Goal: Communication & Community: Answer question/provide support

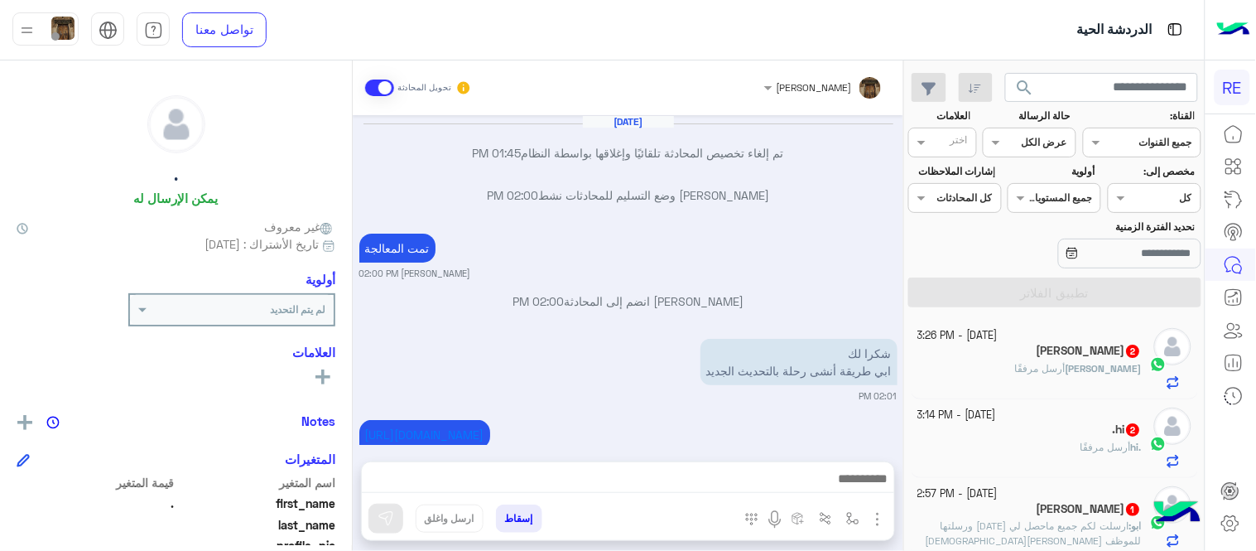
scroll to position [339, 0]
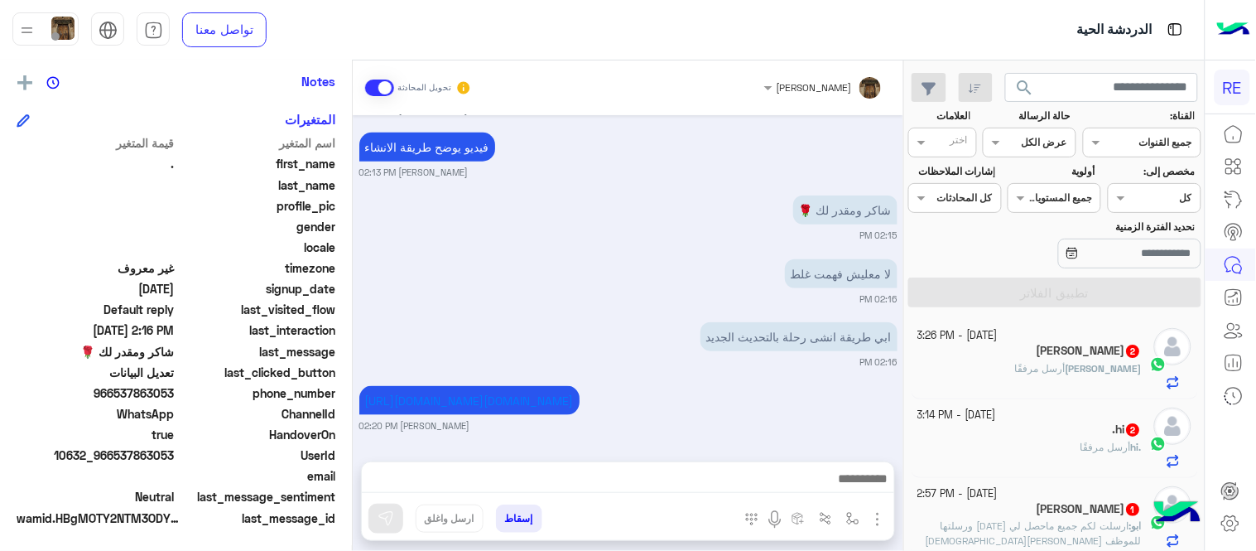
click at [972, 420] on small "[DATE] - 3:14 PM" at bounding box center [957, 415] width 79 height 16
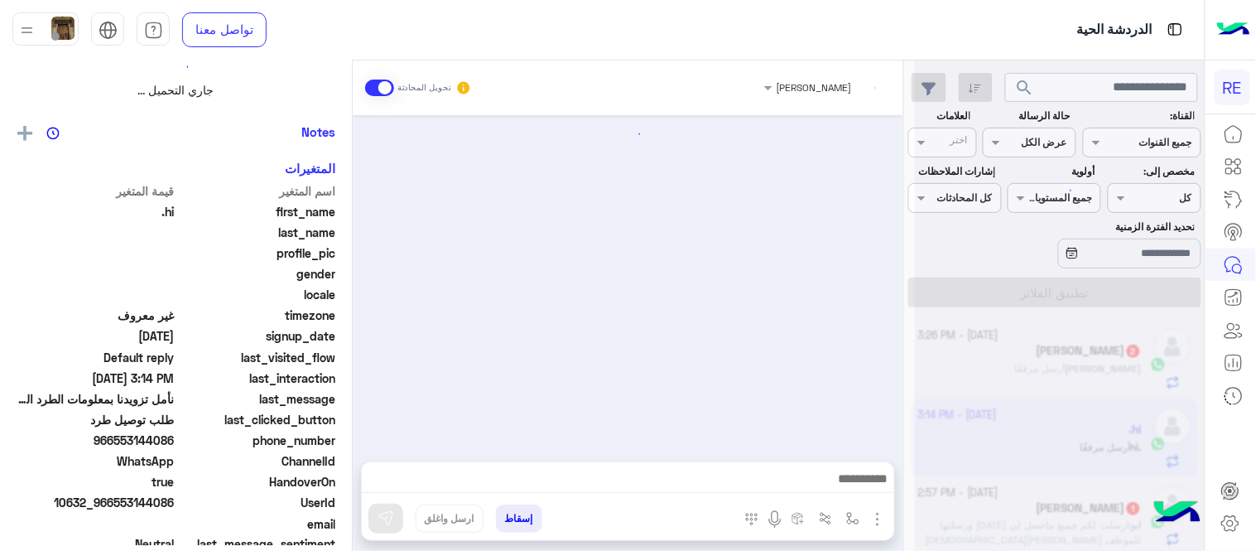
click at [972, 420] on div at bounding box center [1060, 282] width 290 height 551
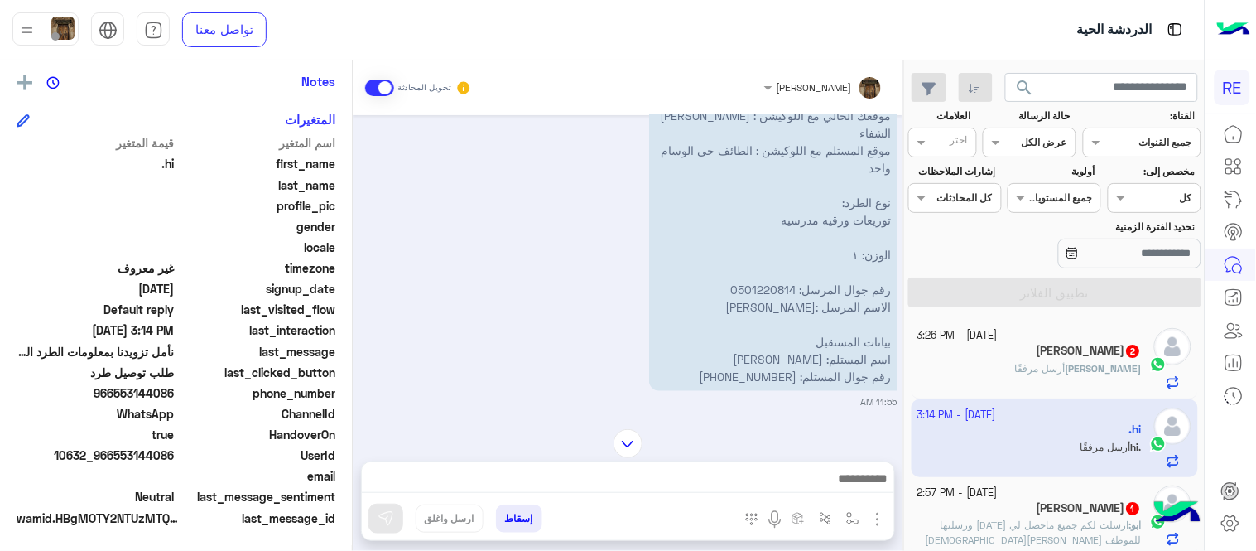
scroll to position [325, 0]
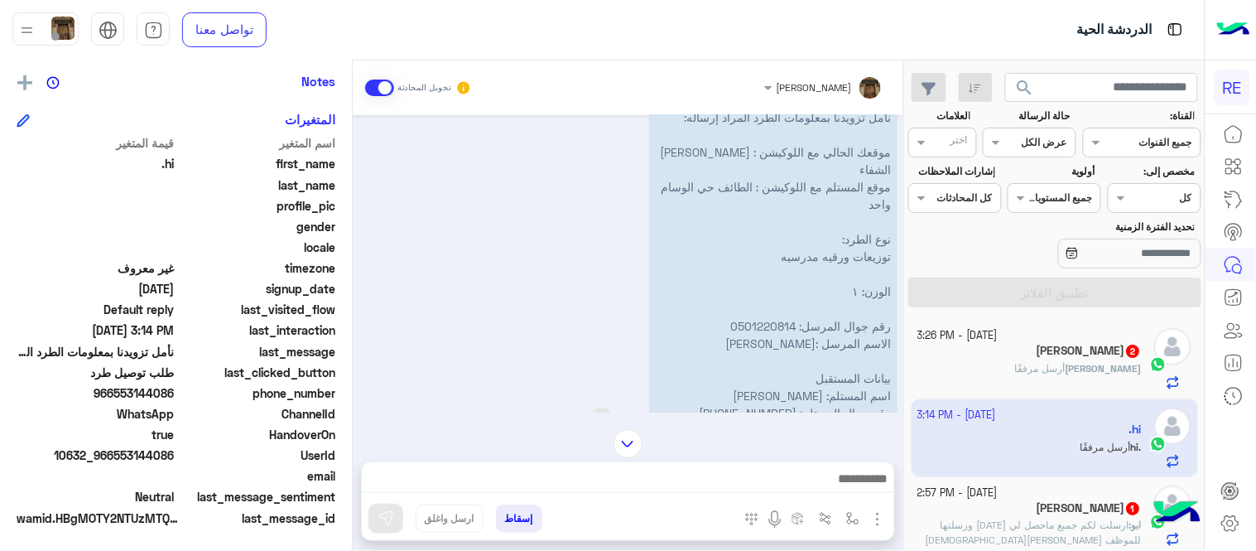
click at [838, 134] on p "نأمل تزويدنا بمعلومات الطرد المراد إرساله: موقعك الحالي مع اللوكيشن : [PERSON_N…" at bounding box center [773, 265] width 248 height 325
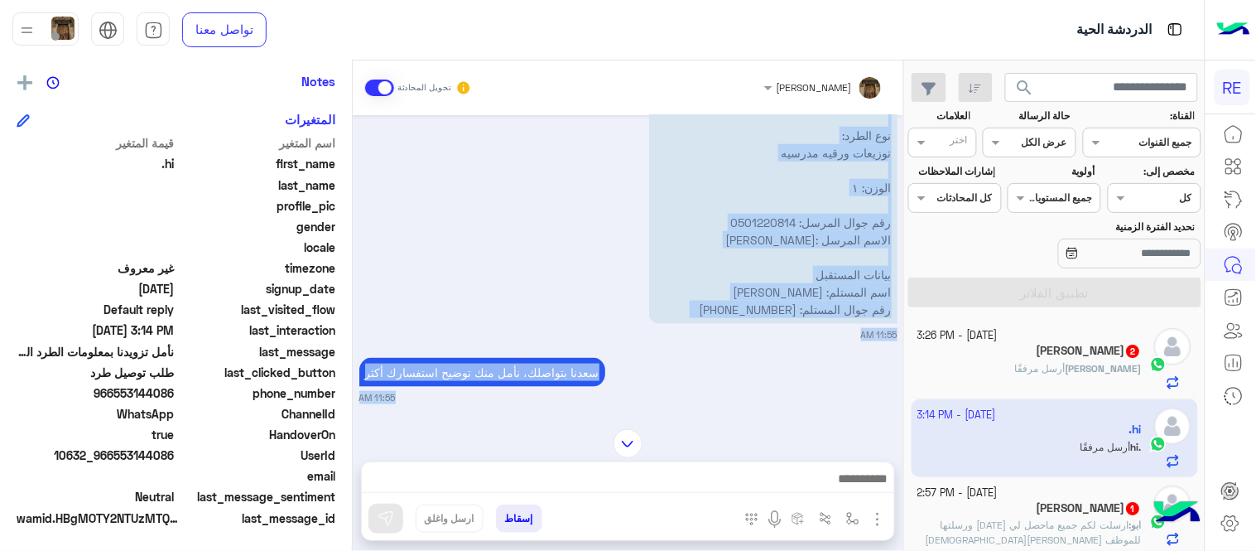
scroll to position [512, 0]
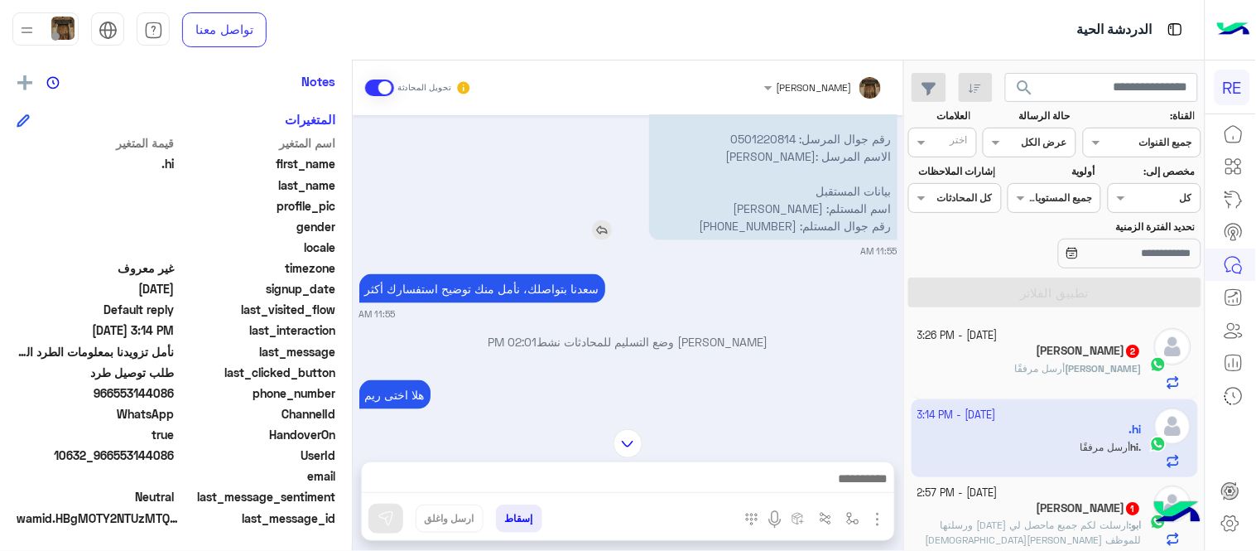
drag, startPoint x: 838, startPoint y: 134, endPoint x: 810, endPoint y: 227, distance: 96.9
click at [810, 227] on p "نأمل تزويدنا بمعلومات الطرد المراد إرساله: موقعك الحالي مع اللوكيشن : [PERSON_N…" at bounding box center [773, 78] width 248 height 325
copy app-msgs-text
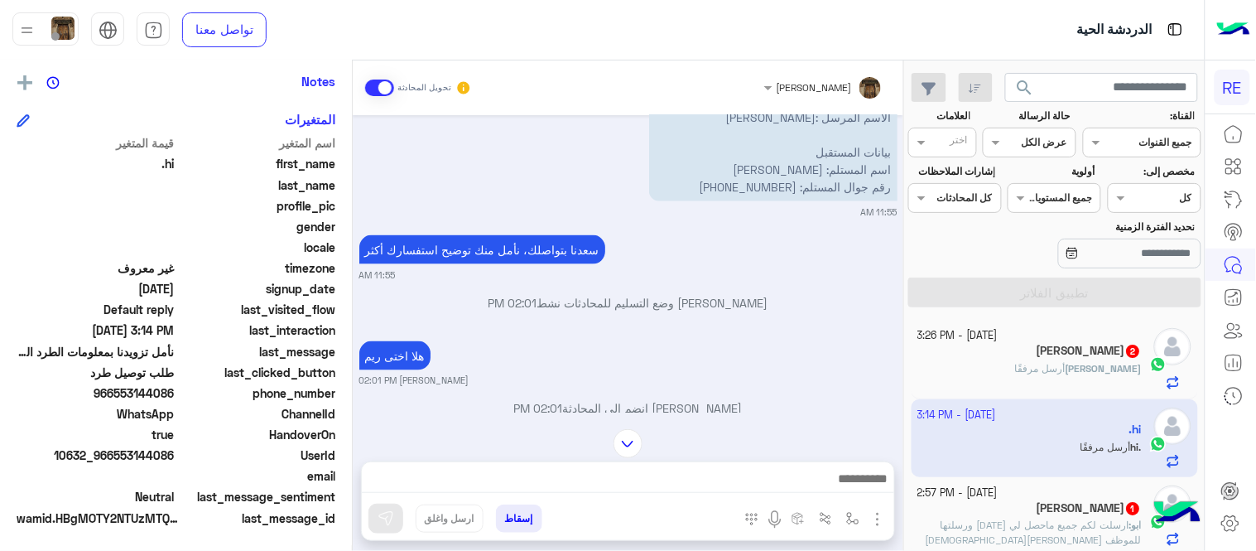
scroll to position [531, 0]
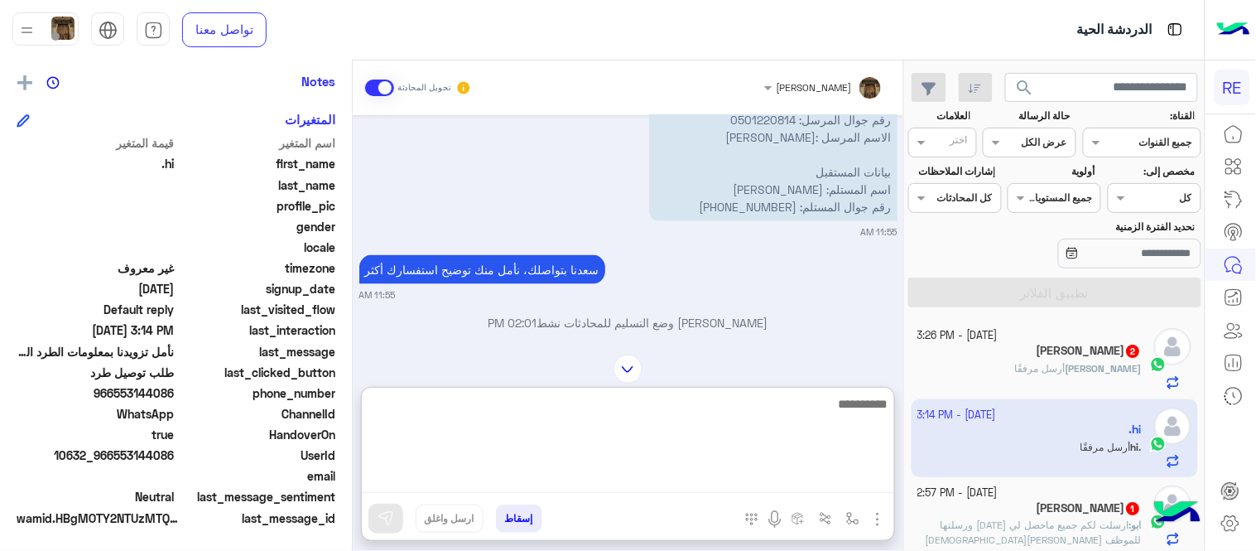
click at [619, 474] on textarea at bounding box center [628, 442] width 532 height 99
type textarea "*"
type textarea "****"
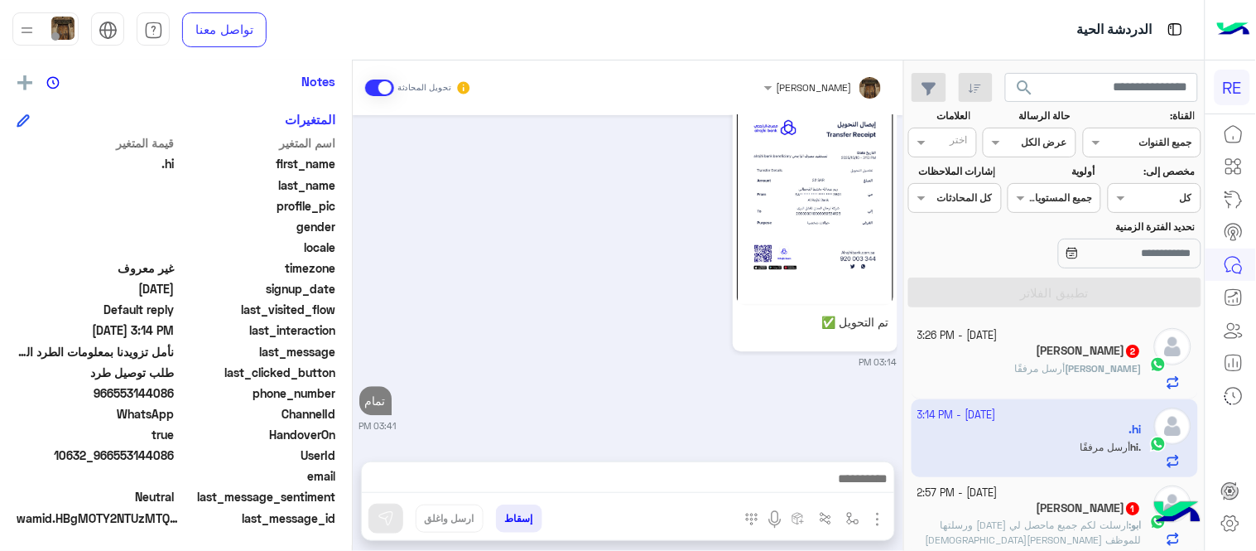
scroll to position [1058, 0]
click at [573, 296] on div "[DATE] طلب توصيل طرد 11:53 AM أهلاً بك في خدمة توصيل الطرود مع رحلة! 👋 لطلب توص…" at bounding box center [628, 280] width 551 height 330
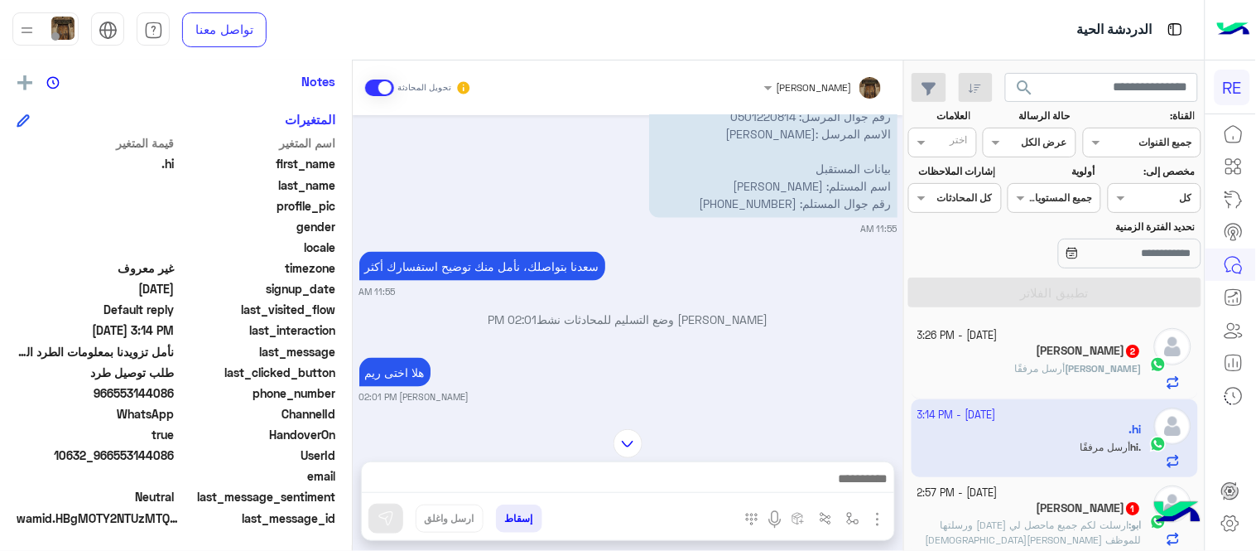
scroll to position [531, 0]
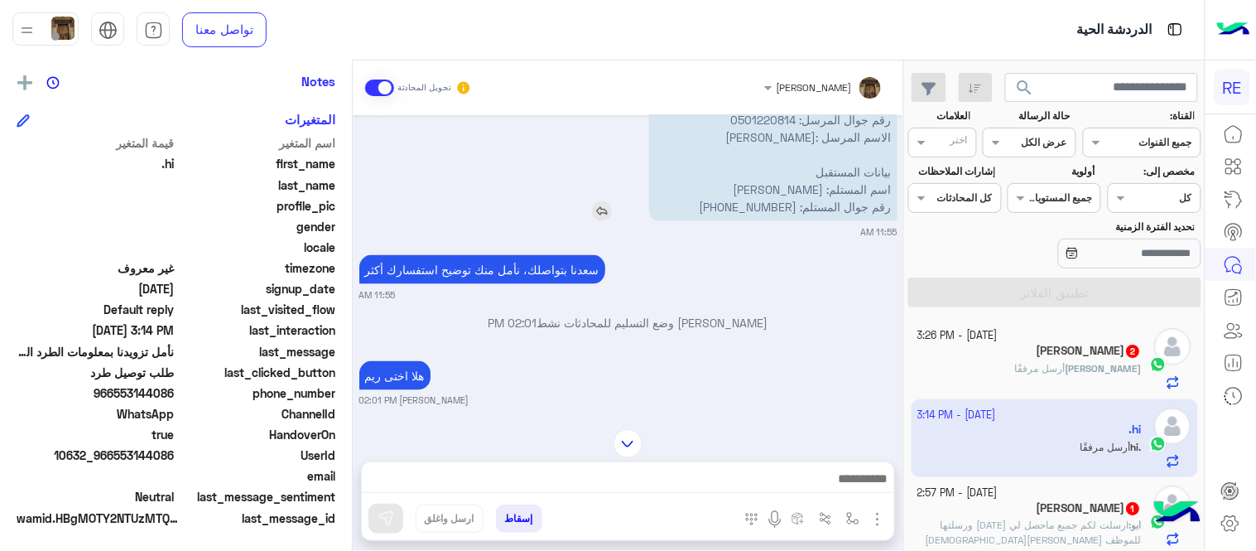
click at [597, 203] on img at bounding box center [602, 211] width 20 height 20
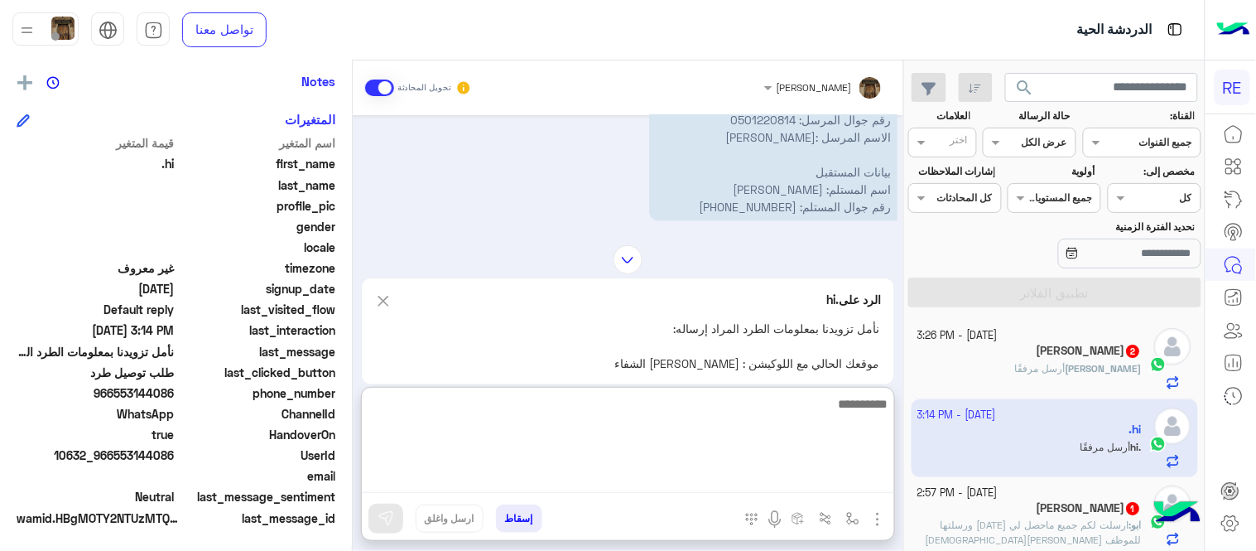
click at [655, 478] on textarea at bounding box center [628, 442] width 532 height 99
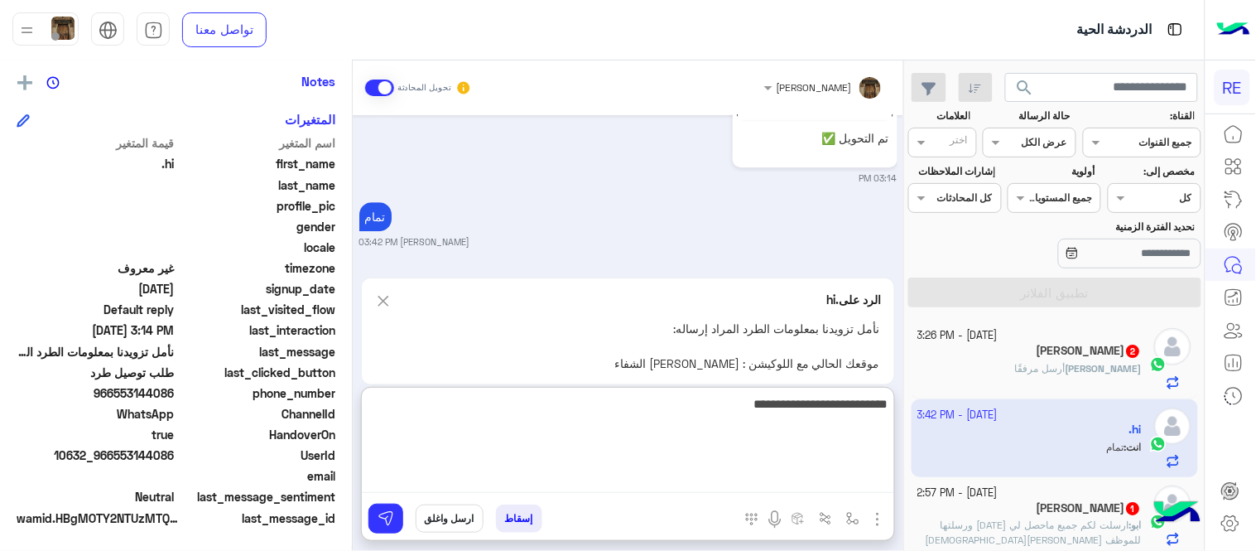
type textarea "**********"
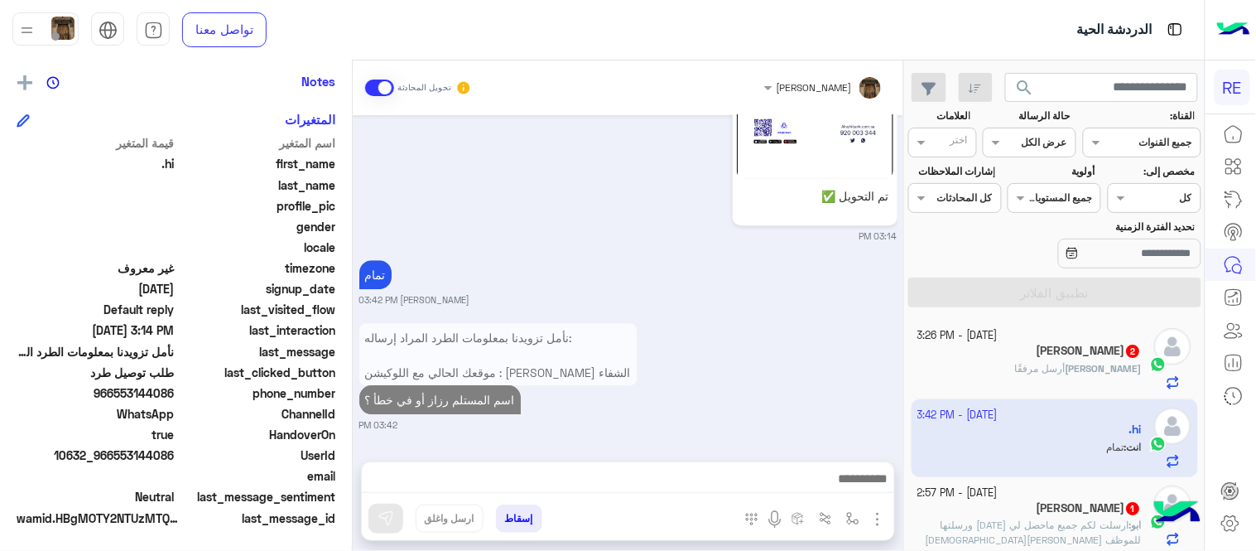
scroll to position [1185, 0]
click at [735, 335] on div "نأمل تزويدنا بمعلومات الطرد المراد إرساله: موقعك الحالي مع اللوكيشن : [PERSON_N…" at bounding box center [628, 375] width 538 height 113
click at [542, 342] on p "نأمل تزويدنا بمعلومات الطرد المراد إرساله: موقعك الحالي مع اللوكيشن : [PERSON_N…" at bounding box center [497, 468] width 277 height 290
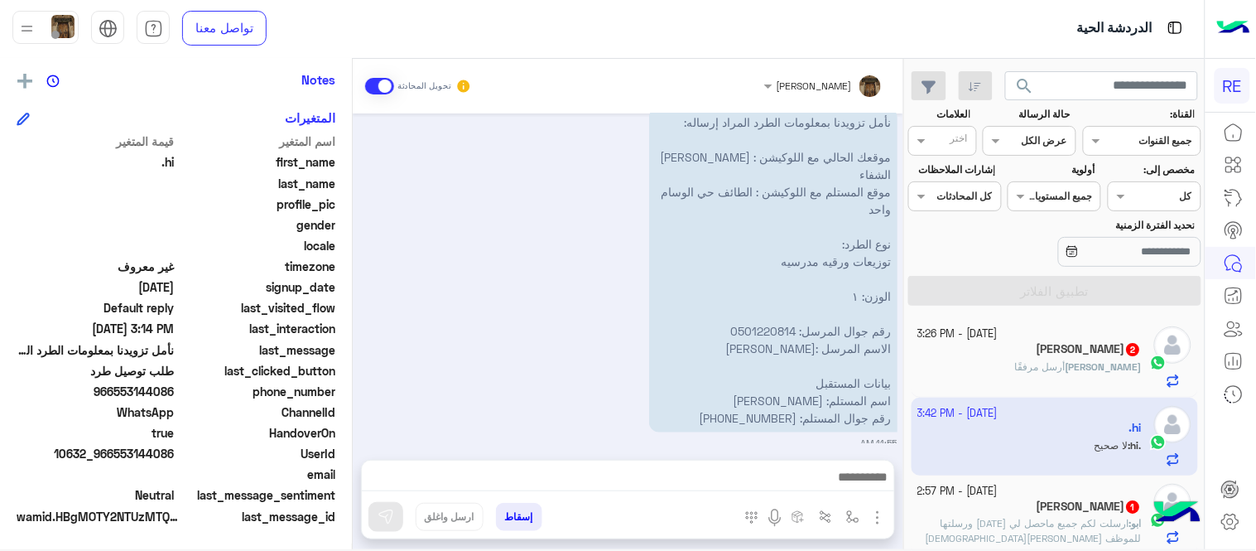
scroll to position [1248, 0]
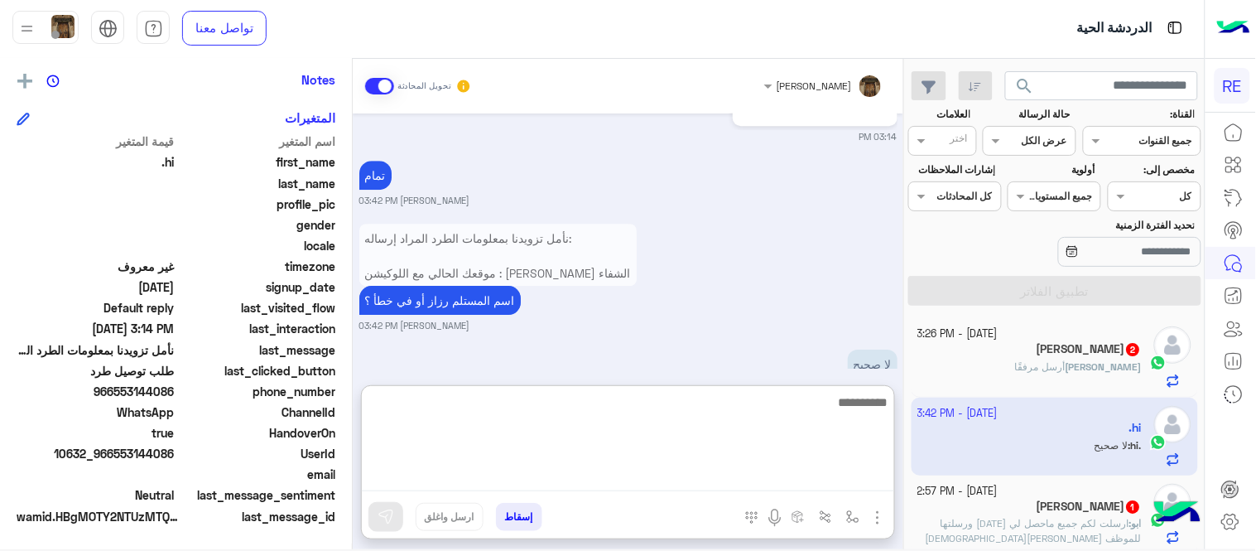
click at [606, 478] on textarea at bounding box center [628, 441] width 532 height 99
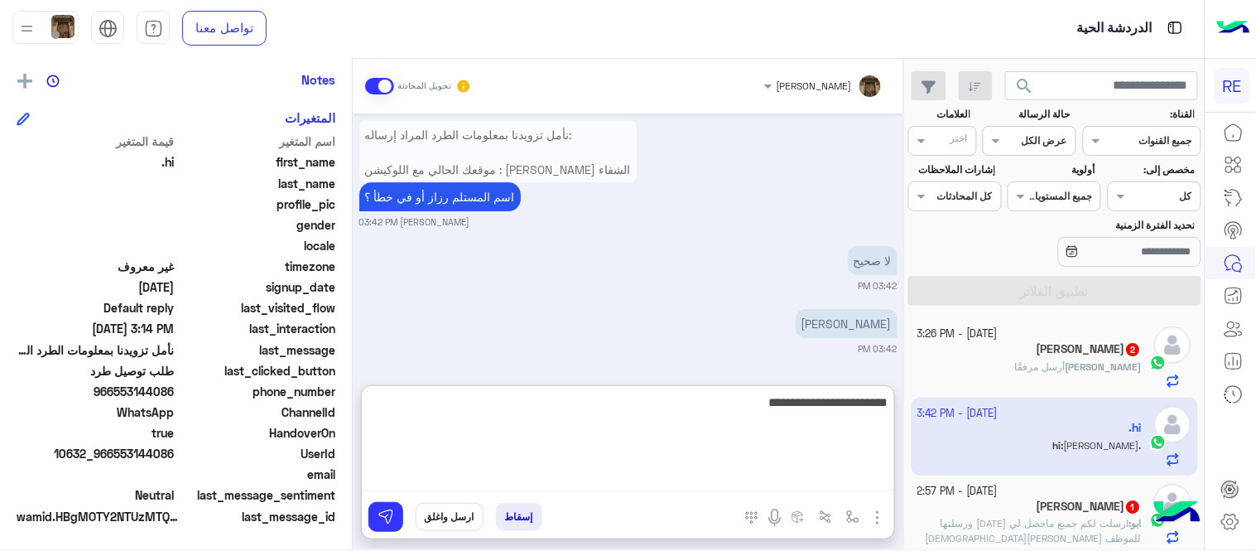
type textarea "**********"
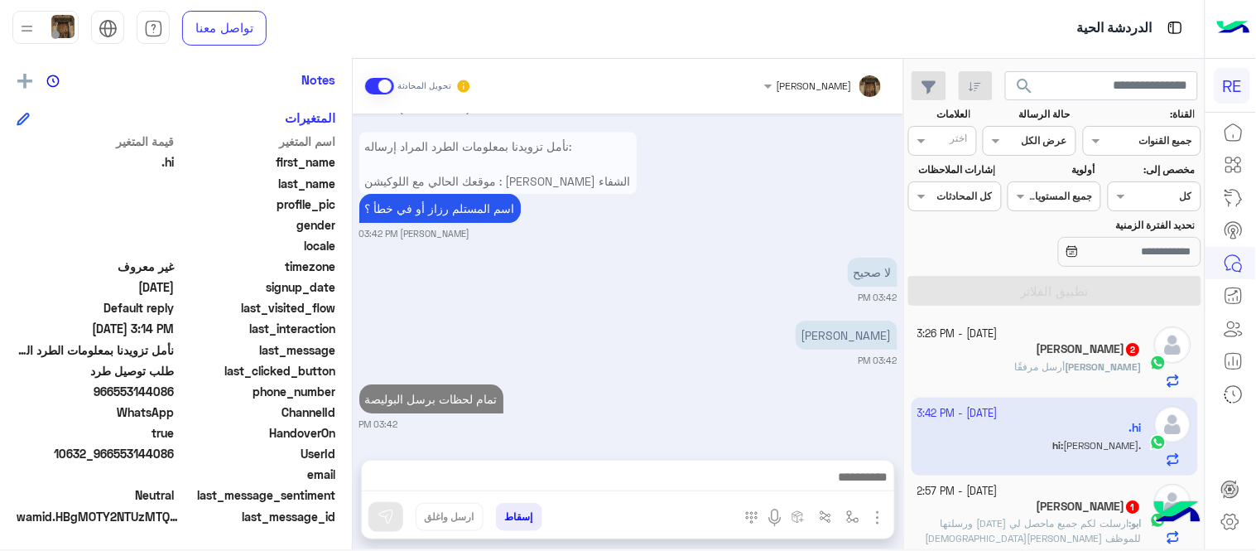
scroll to position [1374, 0]
click at [590, 358] on div "[DATE] طلب توصيل طرد 11:53 AM أهلاً بك في خدمة توصيل الطرود مع رحلة! 👋 لطلب توص…" at bounding box center [628, 278] width 551 height 330
click at [351, 416] on div ".hi يمكن الإرسال له غير معروف تاريخ الأشتراك : [DATE] أولوية لم يتم التحديد الع…" at bounding box center [176, 301] width 352 height 484
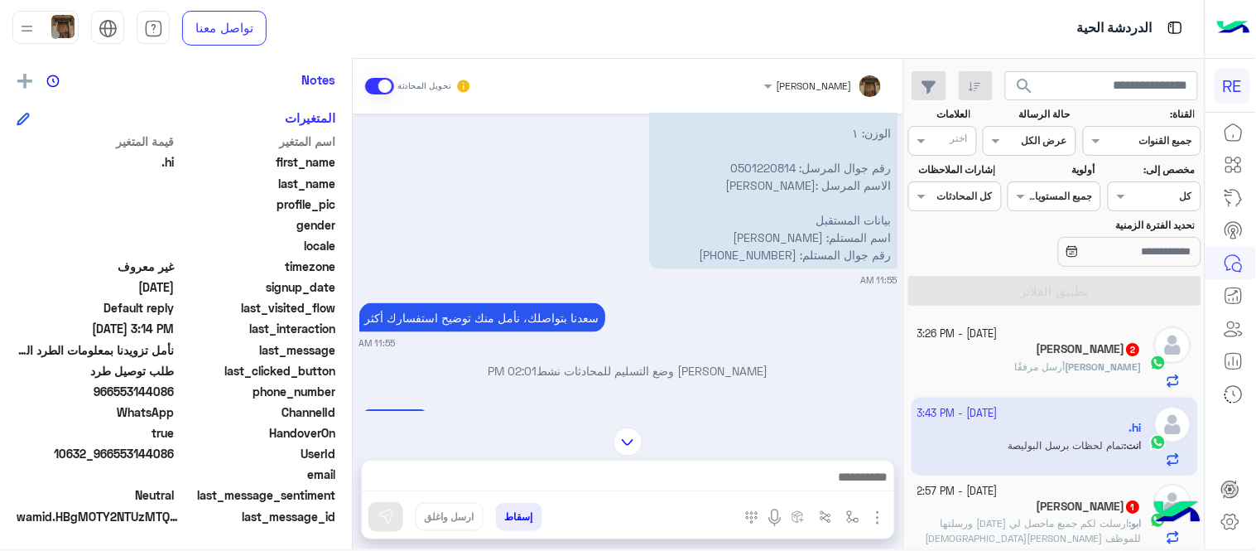
scroll to position [460, 0]
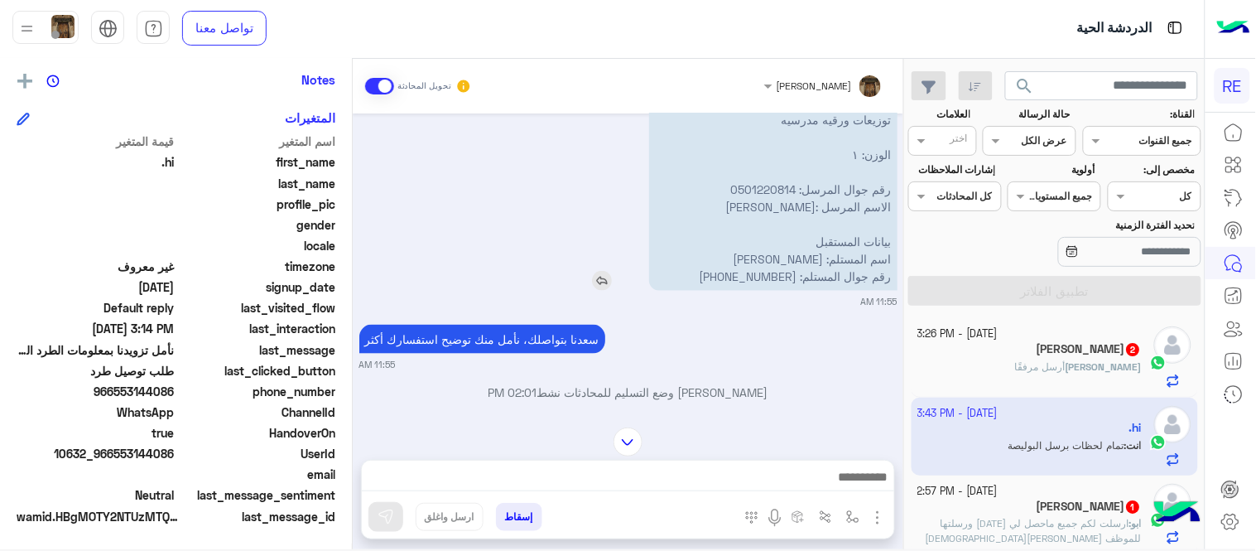
click at [817, 251] on p "نأمل تزويدنا بمعلومات الطرد المراد إرساله: موقعك الحالي مع اللوكيشن : [PERSON_N…" at bounding box center [773, 128] width 248 height 325
drag, startPoint x: 817, startPoint y: 251, endPoint x: 793, endPoint y: 259, distance: 25.4
click at [793, 259] on p "نأمل تزويدنا بمعلومات الطرد المراد إرساله: موقعك الحالي مع اللوكيشن : [PERSON_N…" at bounding box center [773, 128] width 248 height 325
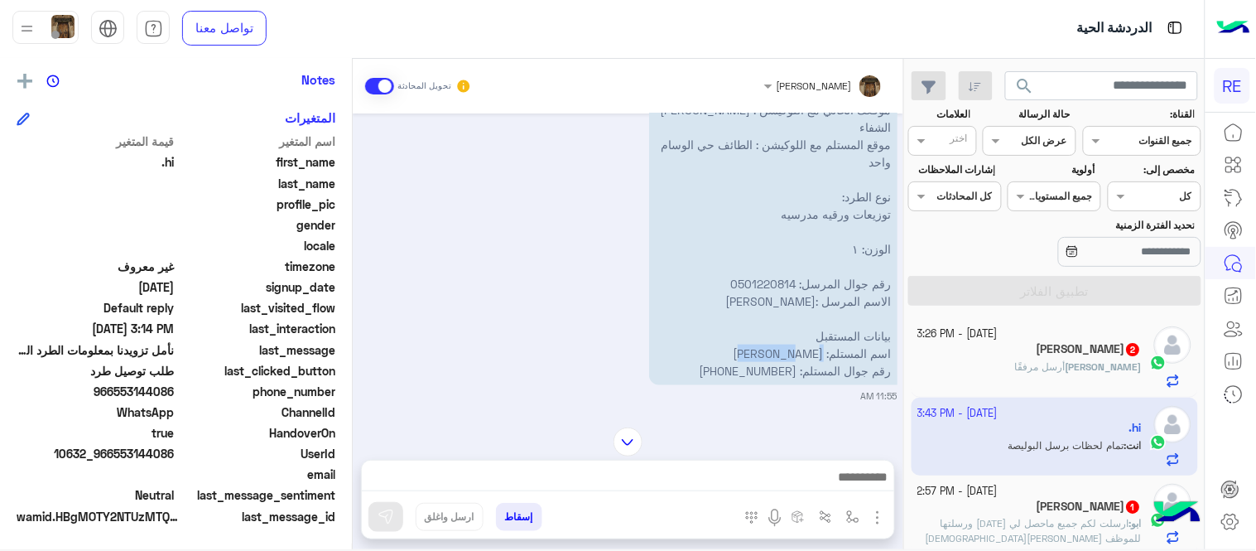
scroll to position [354, 0]
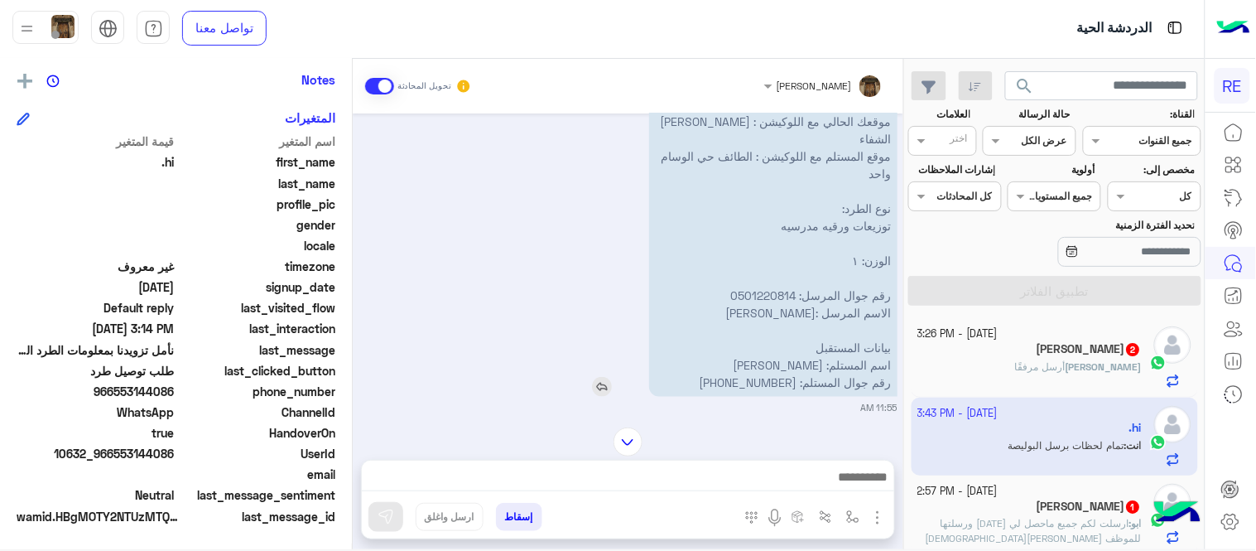
click at [720, 155] on p "نأمل تزويدنا بمعلومات الطرد المراد إرساله: موقعك الحالي مع اللوكيشن : [PERSON_N…" at bounding box center [773, 234] width 248 height 325
drag, startPoint x: 720, startPoint y: 155, endPoint x: 702, endPoint y: 171, distance: 24.1
click at [702, 171] on p "نأمل تزويدنا بمعلومات الطرد المراد إرساله: موقعك الحالي مع اللوكيشن : [PERSON_N…" at bounding box center [773, 234] width 248 height 325
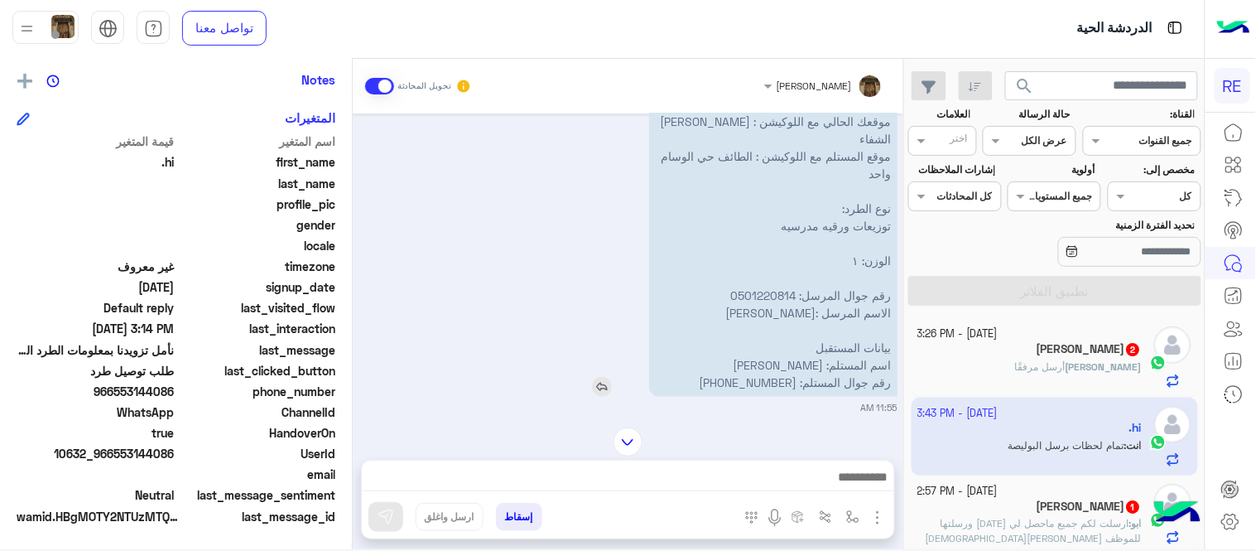
click at [729, 156] on p "نأمل تزويدنا بمعلومات الطرد المراد إرساله: موقعك الحالي مع اللوكيشن : [PERSON_N…" at bounding box center [773, 234] width 248 height 325
drag, startPoint x: 729, startPoint y: 156, endPoint x: 705, endPoint y: 166, distance: 26.3
click at [705, 166] on p "نأمل تزويدنا بمعلومات الطرد المراد إرساله: موقعك الحالي مع اللوكيشن : [PERSON_N…" at bounding box center [773, 234] width 248 height 325
copy p "الطائف حي الوسام واحد"
click at [352, 199] on mat-drawer ".hi يمكن الإرسال له غير معروف تاريخ الأشتراك : [DATE] أولوية لم يتم التحديد الع…" at bounding box center [176, 307] width 353 height 497
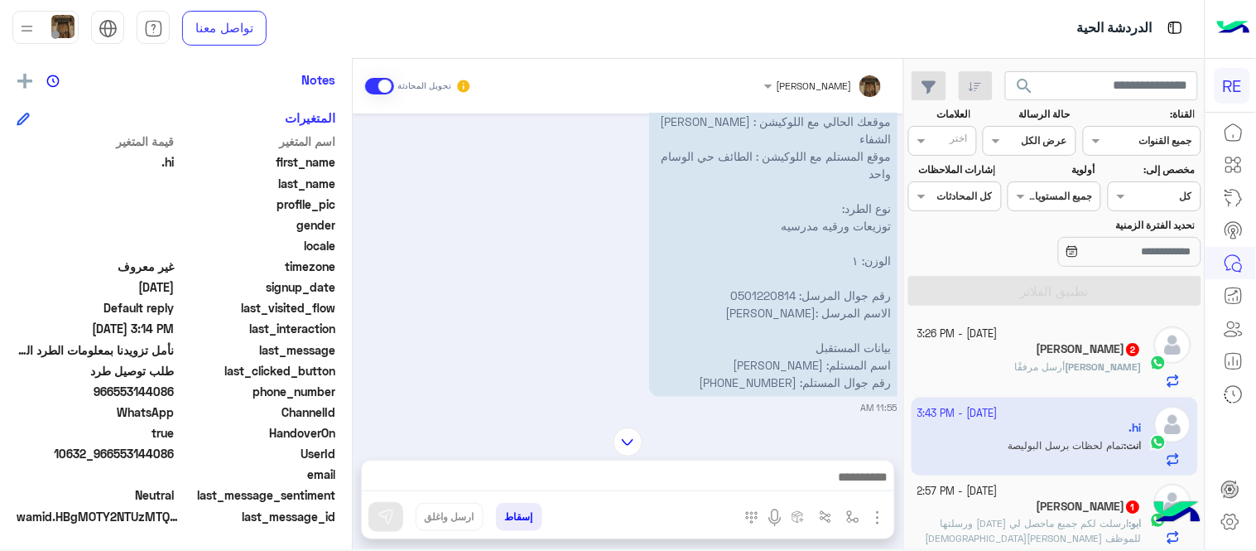
click at [352, 199] on mat-drawer ".hi يمكن الإرسال له غير معروف تاريخ الأشتراك : [DATE] أولوية لم يتم التحديد الع…" at bounding box center [176, 307] width 353 height 497
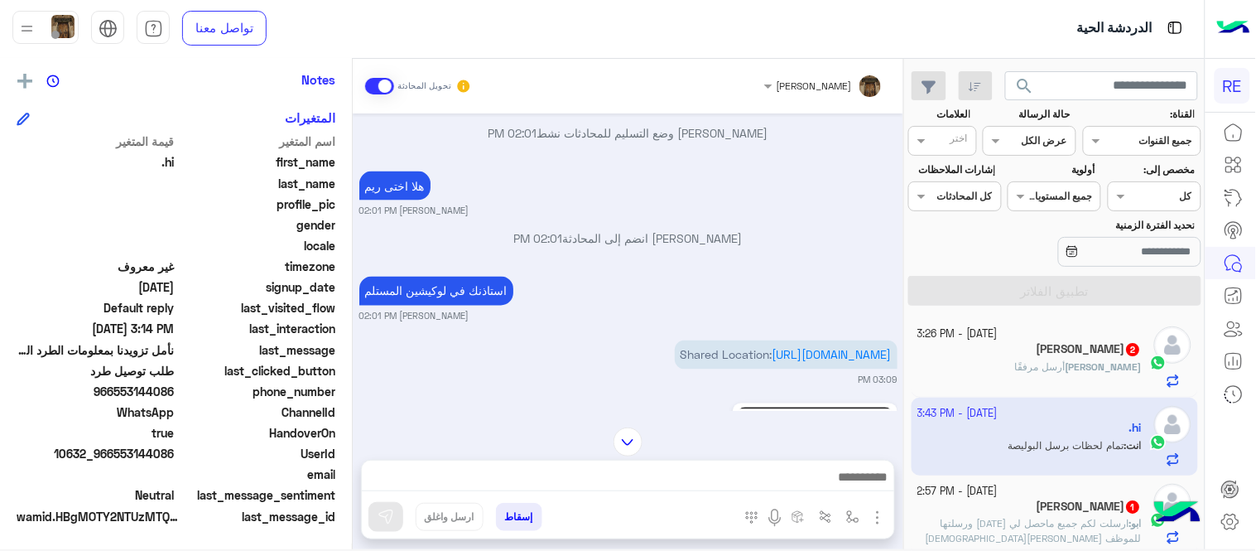
scroll to position [798, 0]
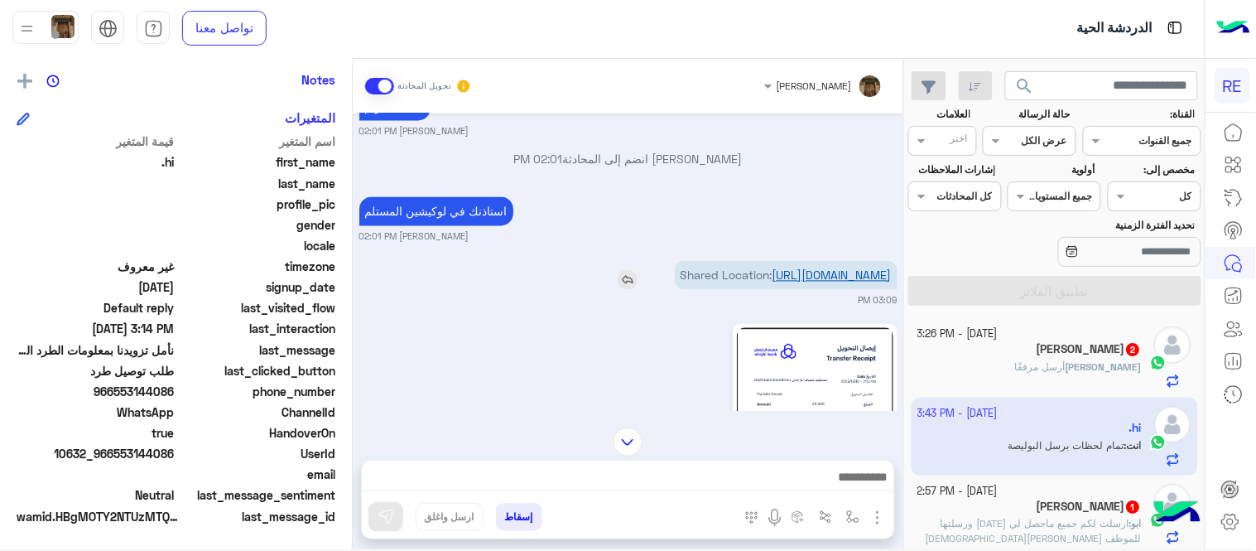
click at [830, 282] on link "[URL][DOMAIN_NAME]" at bounding box center [831, 275] width 119 height 14
click at [772, 282] on link "[URL][DOMAIN_NAME]" at bounding box center [831, 275] width 119 height 14
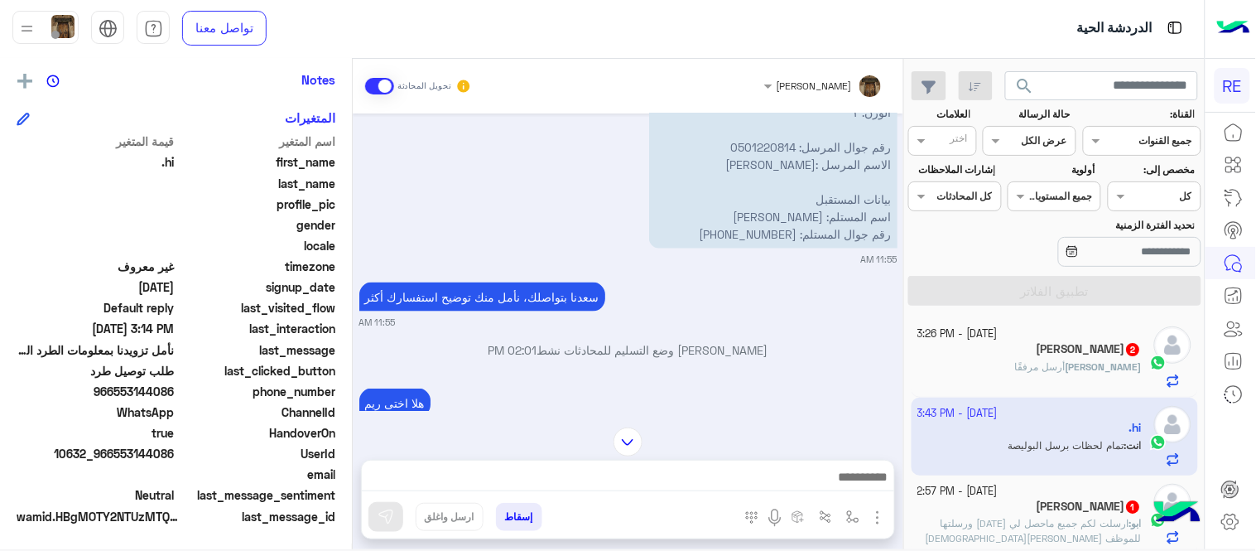
scroll to position [503, 0]
drag, startPoint x: 795, startPoint y: 237, endPoint x: 704, endPoint y: 238, distance: 91.1
click at [704, 238] on p "نأمل تزويدنا بمعلومات الطرد المراد إرساله: موقعك الحالي مع اللوكيشن : [PERSON_N…" at bounding box center [773, 85] width 248 height 325
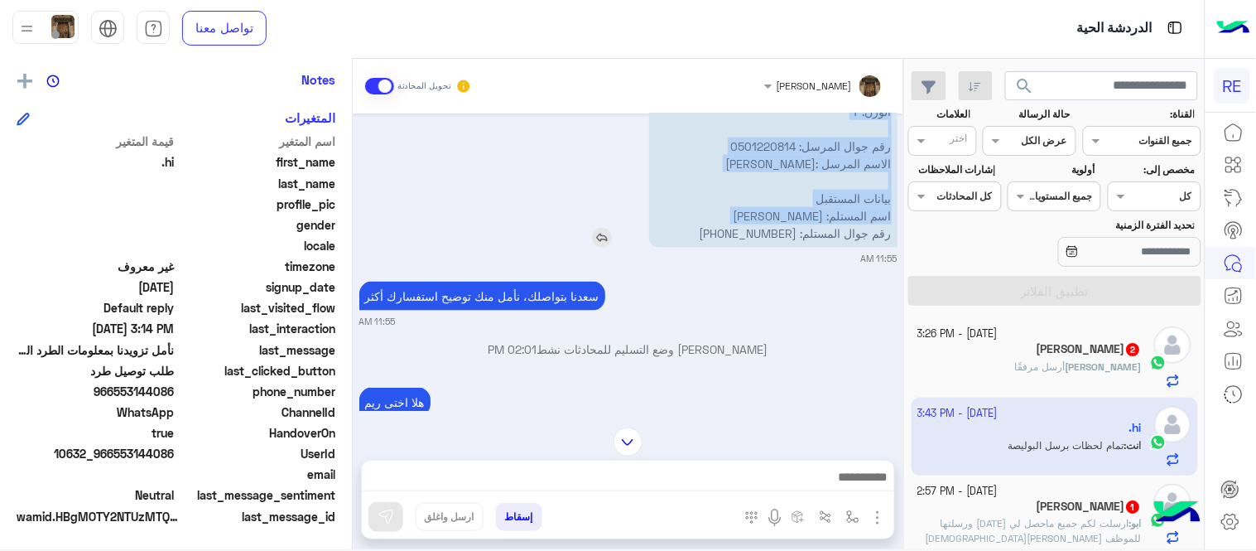
click at [704, 238] on p "نأمل تزويدنا بمعلومات الطرد المراد إرساله: موقعك الحالي مع اللوكيشن : [PERSON_N…" at bounding box center [773, 85] width 248 height 325
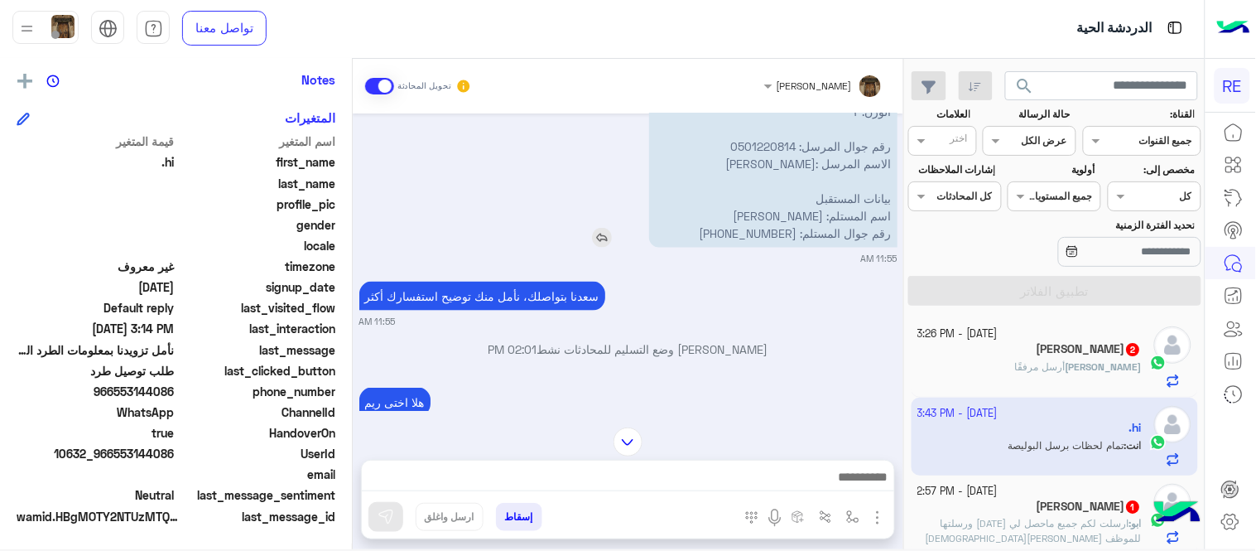
drag, startPoint x: 798, startPoint y: 233, endPoint x: 705, endPoint y: 229, distance: 92.8
click at [705, 229] on p "نأمل تزويدنا بمعلومات الطرد المراد إرساله: موقعك الحالي مع اللوكيشن : [PERSON_N…" at bounding box center [773, 85] width 248 height 325
copy p "966 59 247 6659"
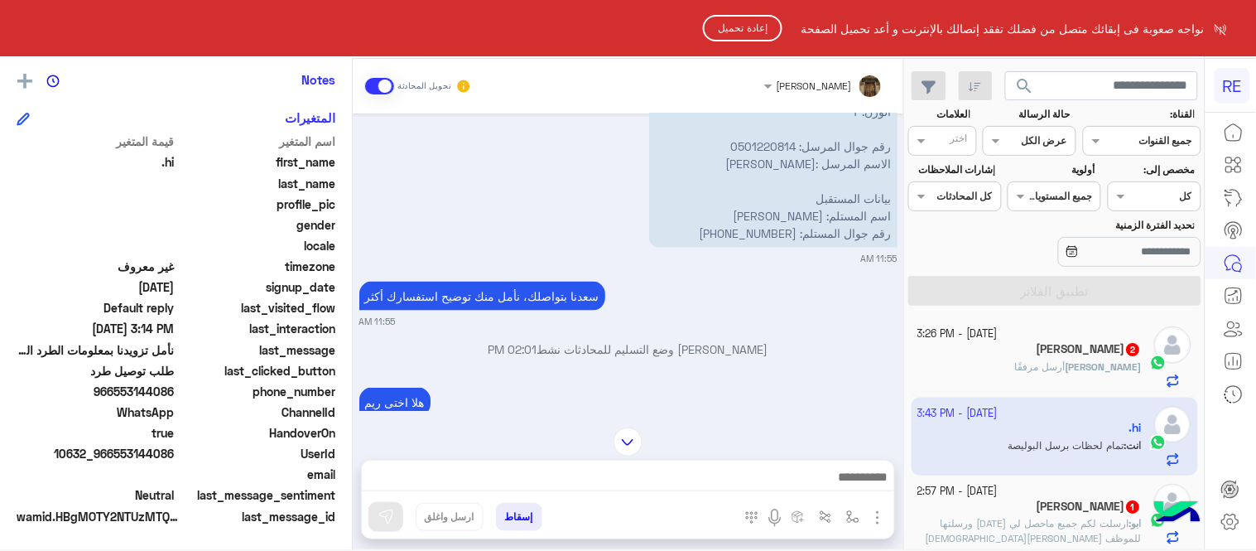
click at [749, 22] on button "إعادة تحميل" at bounding box center [742, 28] width 79 height 26
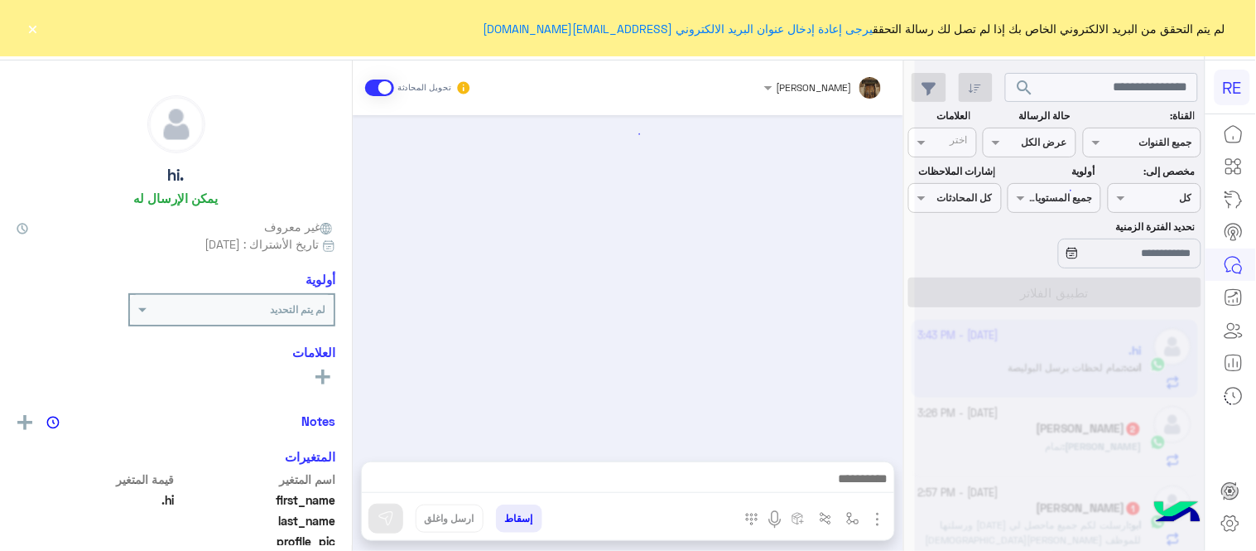
click at [36, 25] on button "×" at bounding box center [33, 28] width 17 height 17
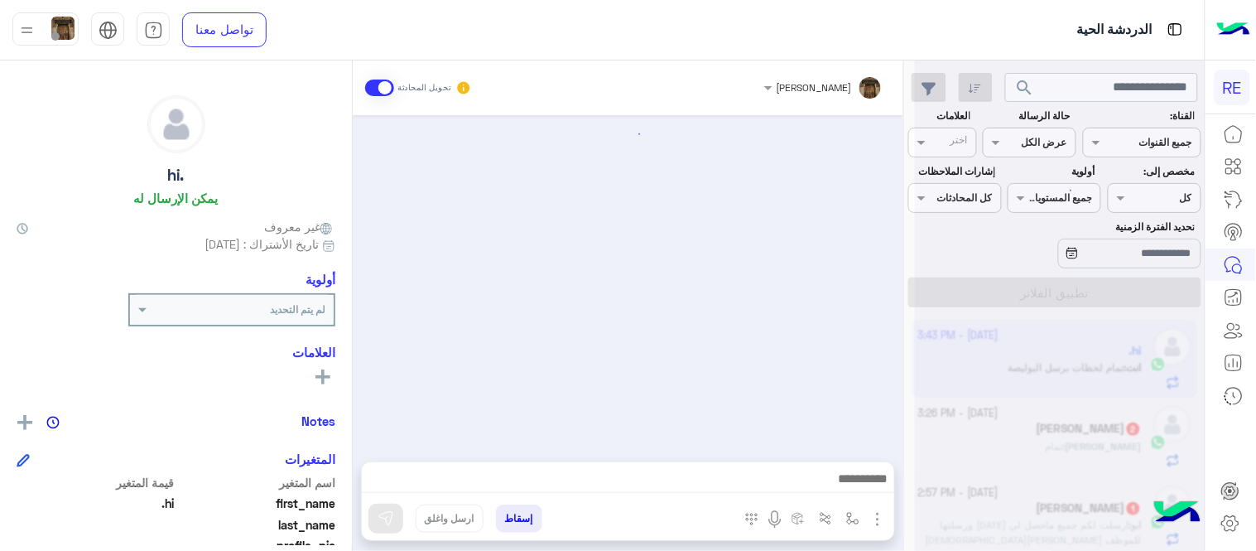
scroll to position [631, 0]
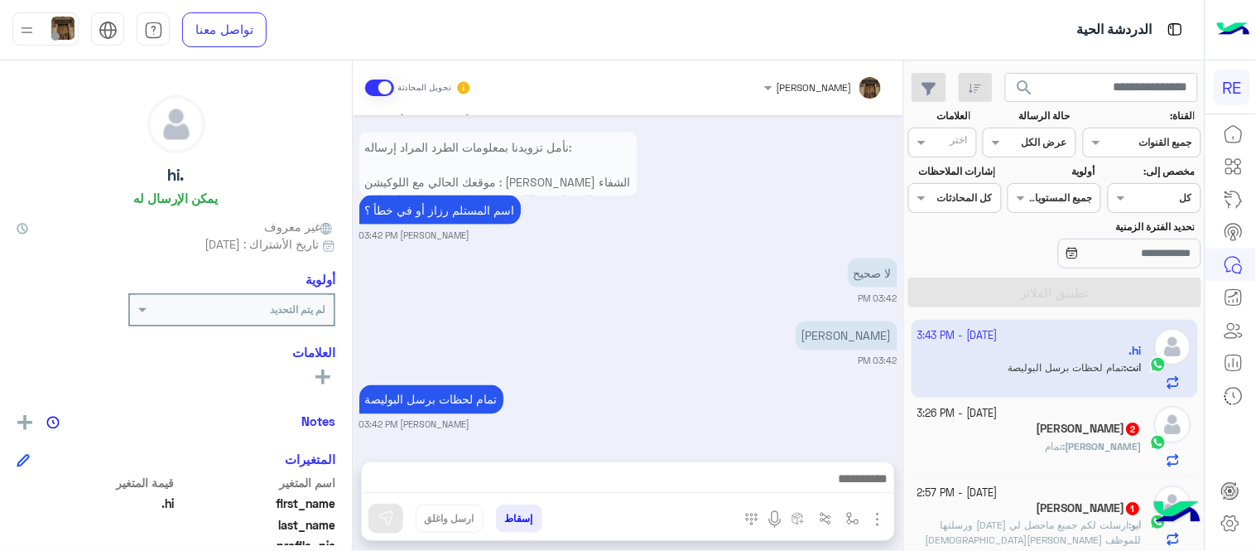
click at [870, 518] on img "button" at bounding box center [878, 519] width 20 height 20
click at [836, 464] on button "المرفقات" at bounding box center [842, 450] width 89 height 33
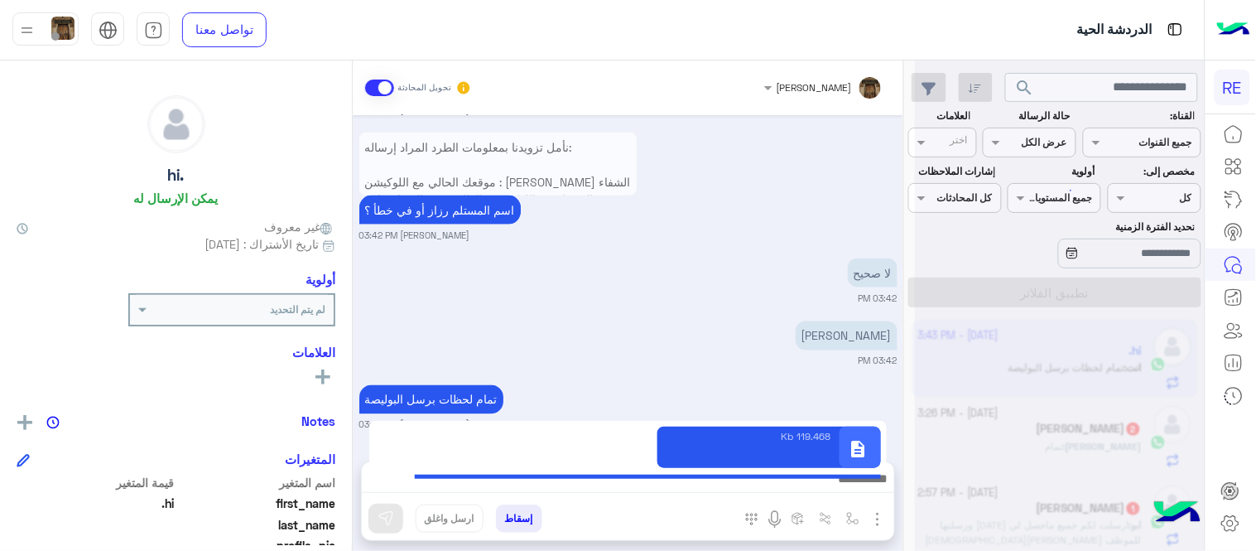
type textarea "**********"
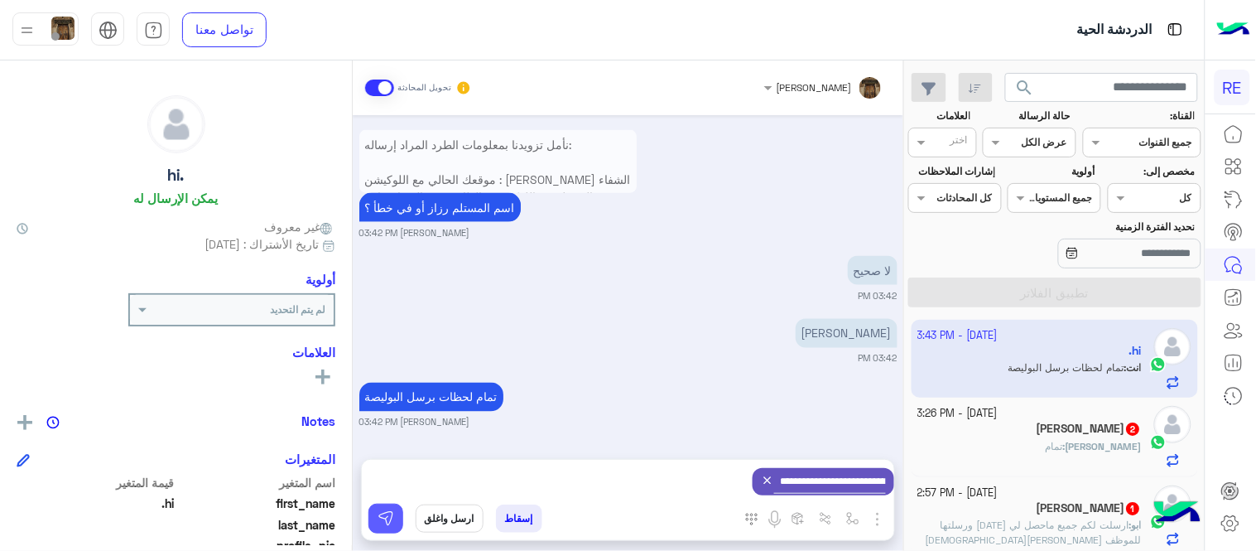
click at [387, 519] on img at bounding box center [386, 518] width 17 height 17
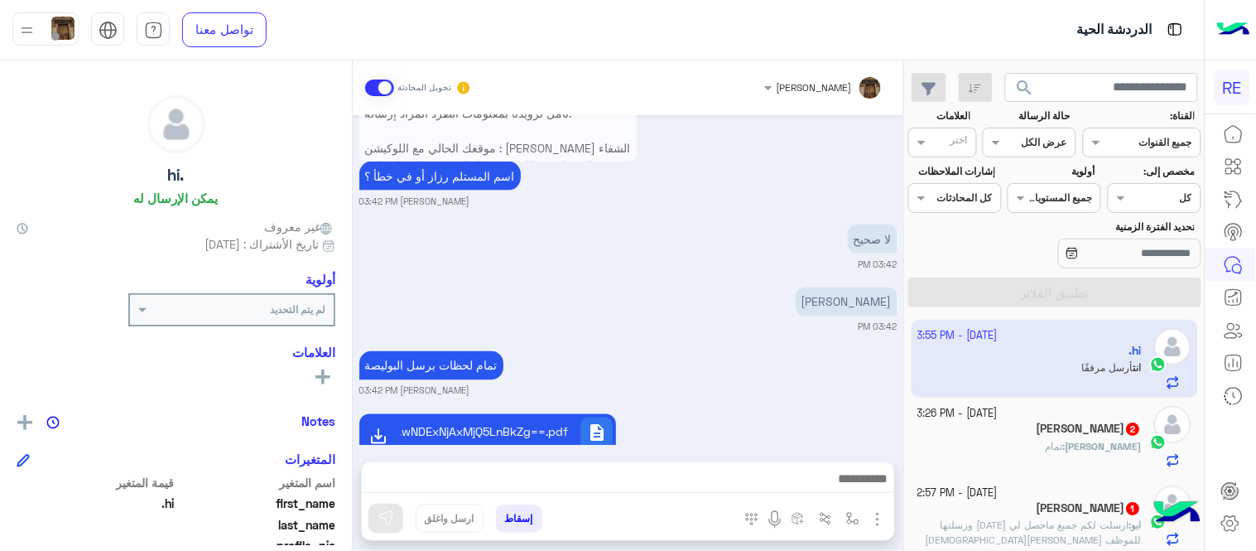
scroll to position [710, 0]
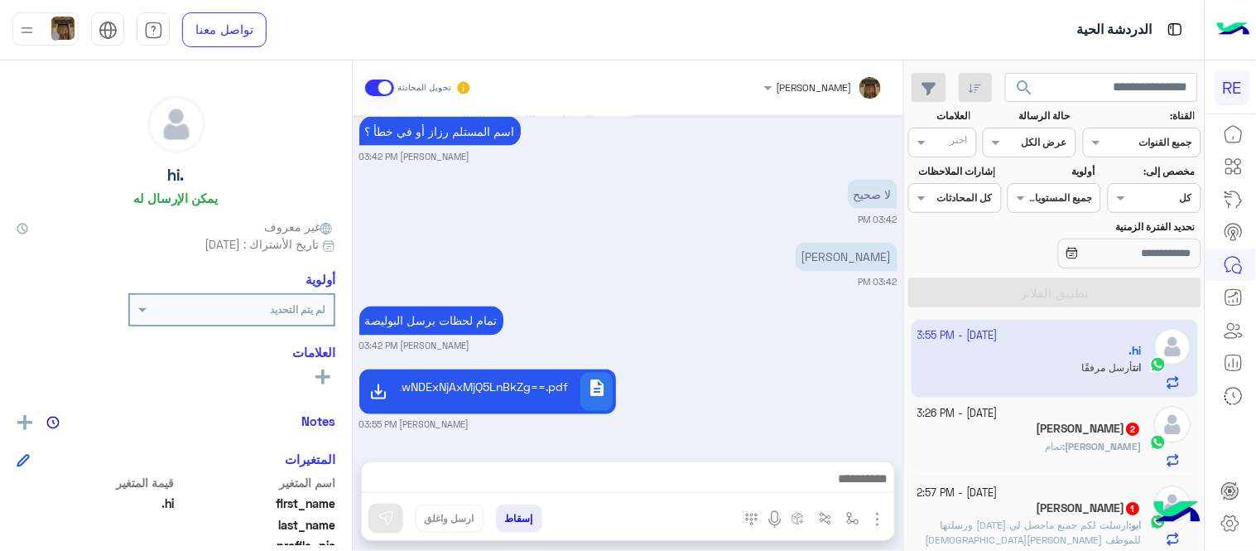
click at [798, 374] on div "description MVpDOTVDMDAwNDExNjAxMjQ5LnBkZg==.pdf عبير زكريا 03:55 PM" at bounding box center [628, 398] width 538 height 66
click at [996, 436] on div "ناصر الحربي 2" at bounding box center [1030, 429] width 224 height 17
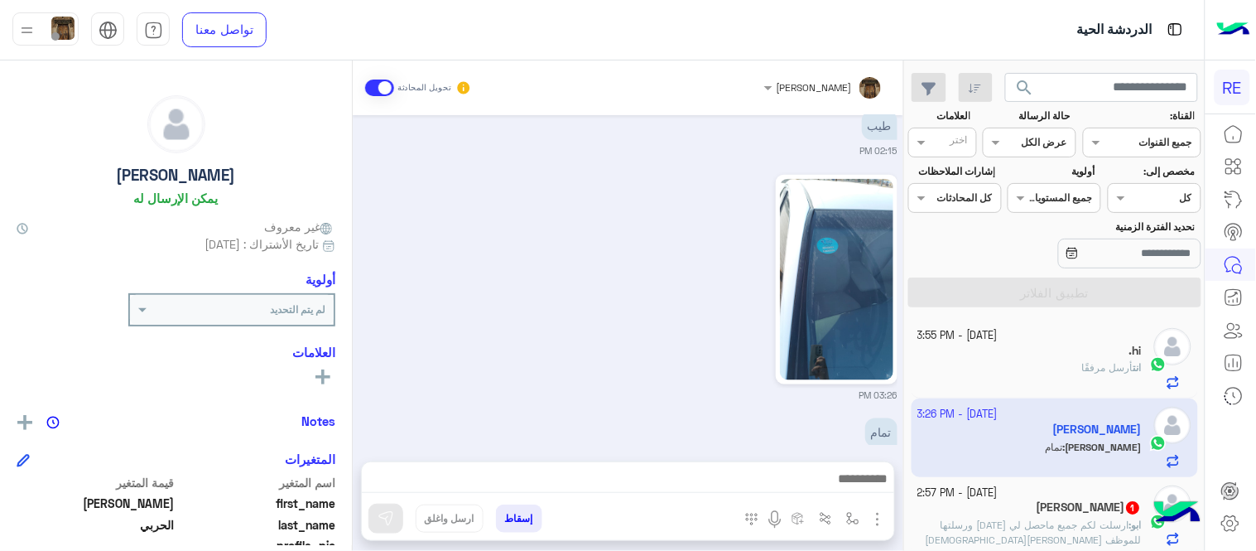
scroll to position [527, 0]
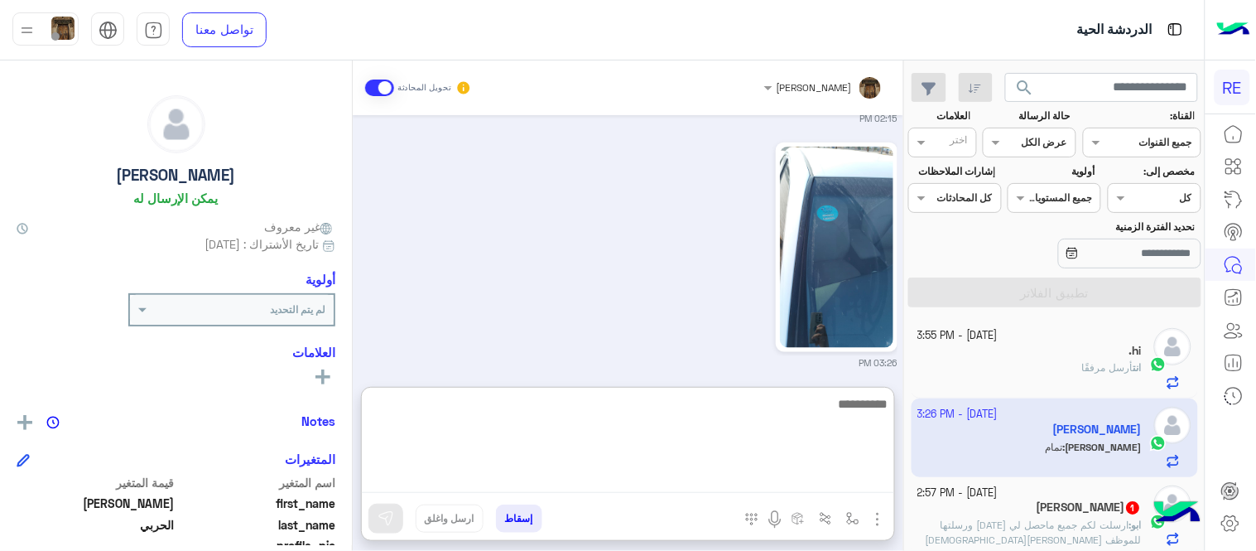
click at [551, 480] on textarea at bounding box center [628, 442] width 532 height 99
type textarea "*"
type textarea "**********"
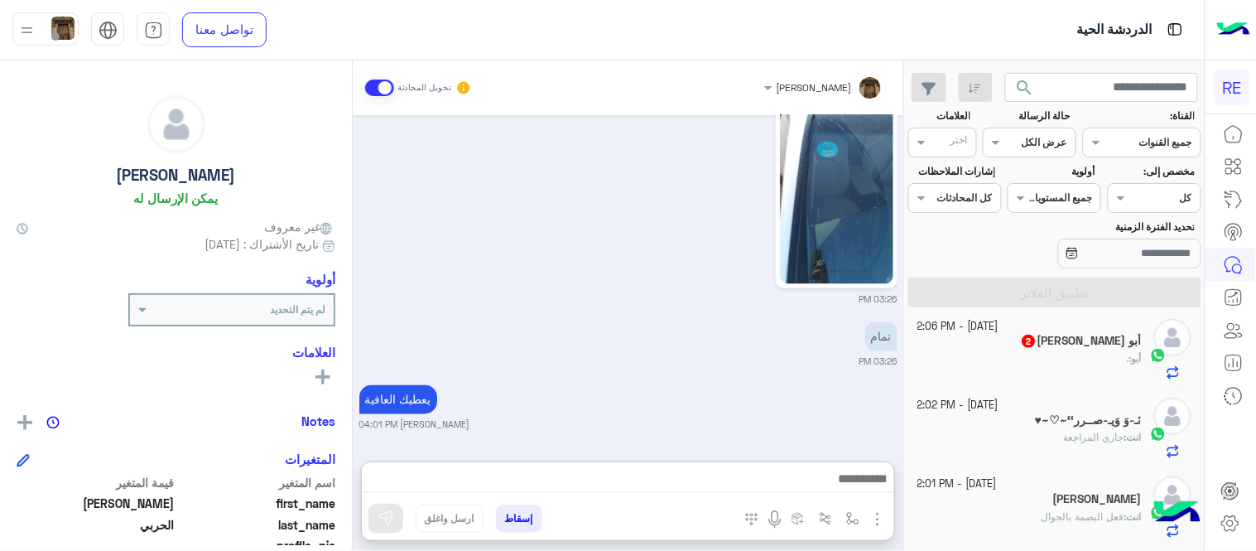
scroll to position [628, 0]
click at [991, 383] on div "10 October - 2:06 PM أبو البراء للتجارة 2 أبو : ." at bounding box center [1055, 349] width 287 height 79
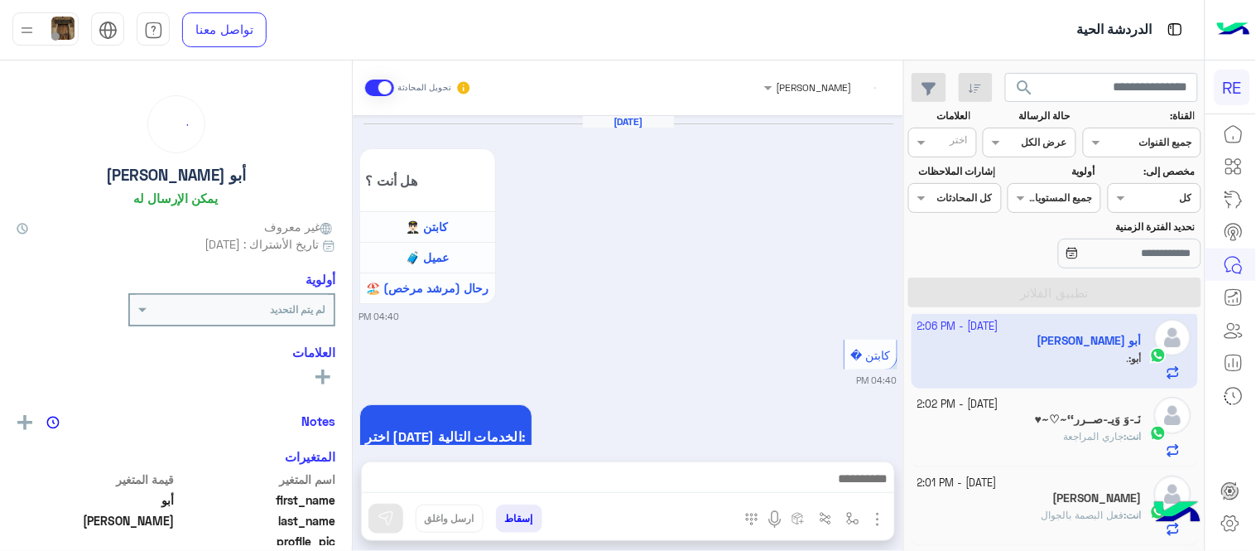
scroll to position [1246, 0]
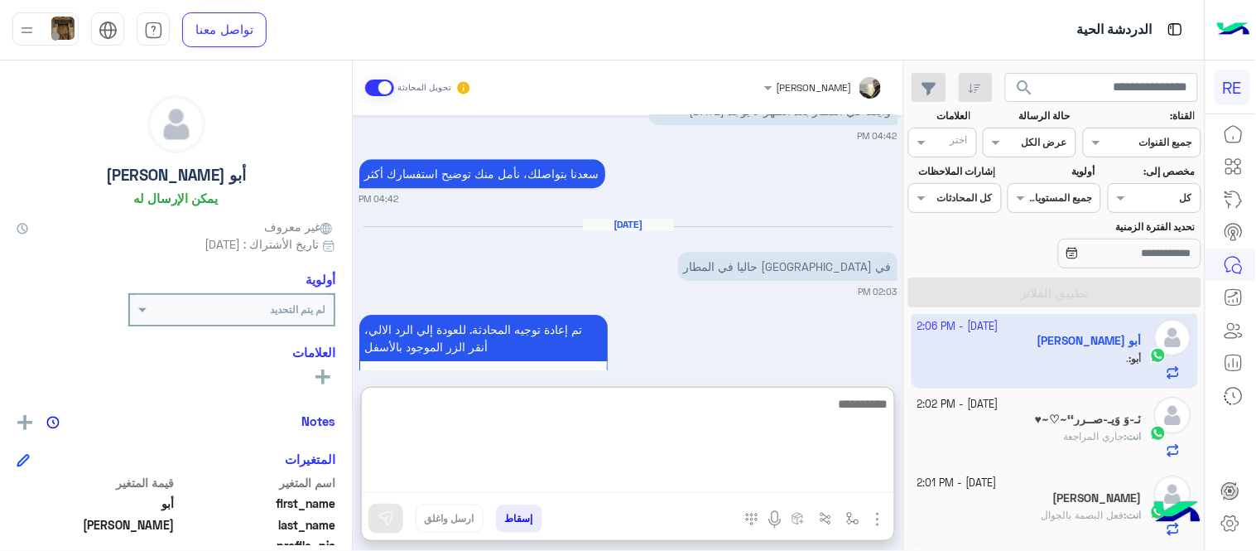
click at [590, 475] on textarea at bounding box center [628, 442] width 532 height 99
type textarea "*********"
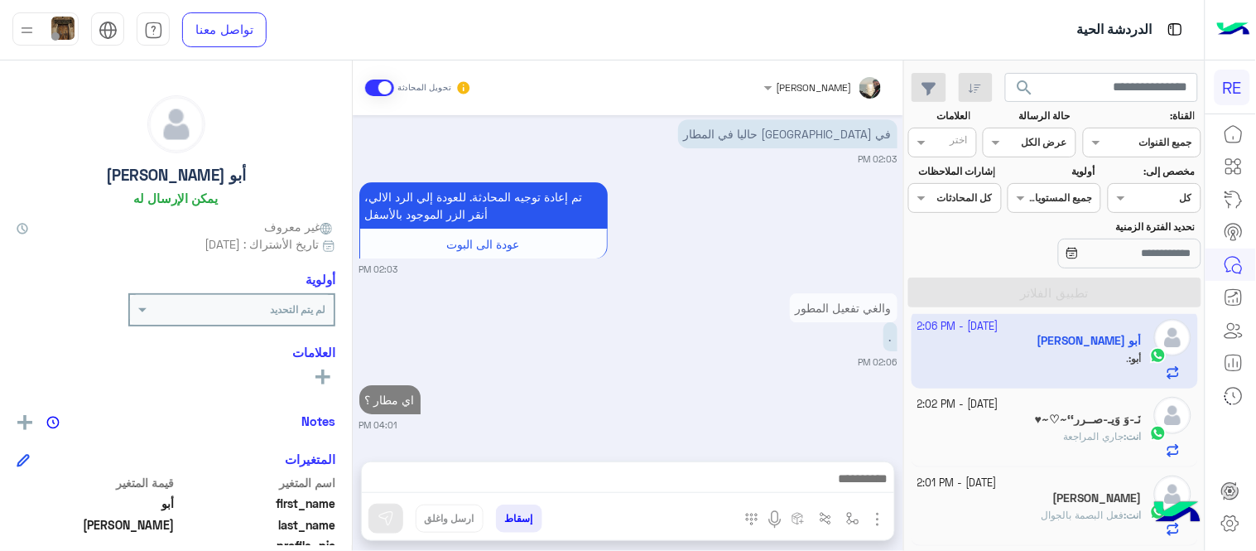
scroll to position [1310, 0]
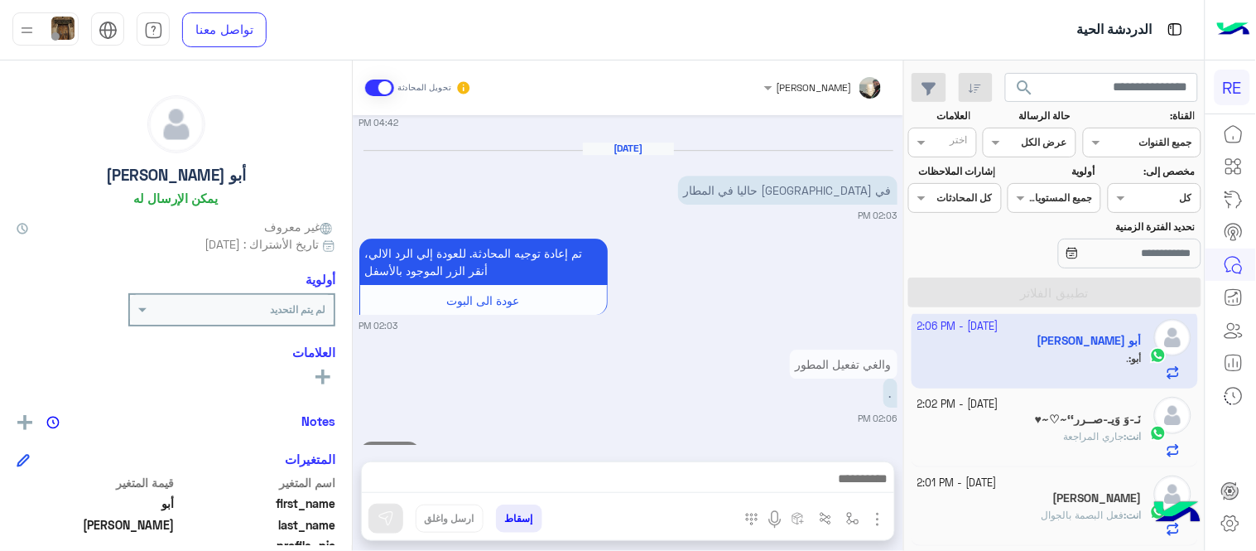
click at [661, 313] on div "Aug 23, 2025 هل أنت ؟ كابتن 👨🏻‍✈️ عميل 🧳 رحال (مرشد مرخص) 🏖️ 04:40 PM كابتن � 0…" at bounding box center [628, 280] width 551 height 330
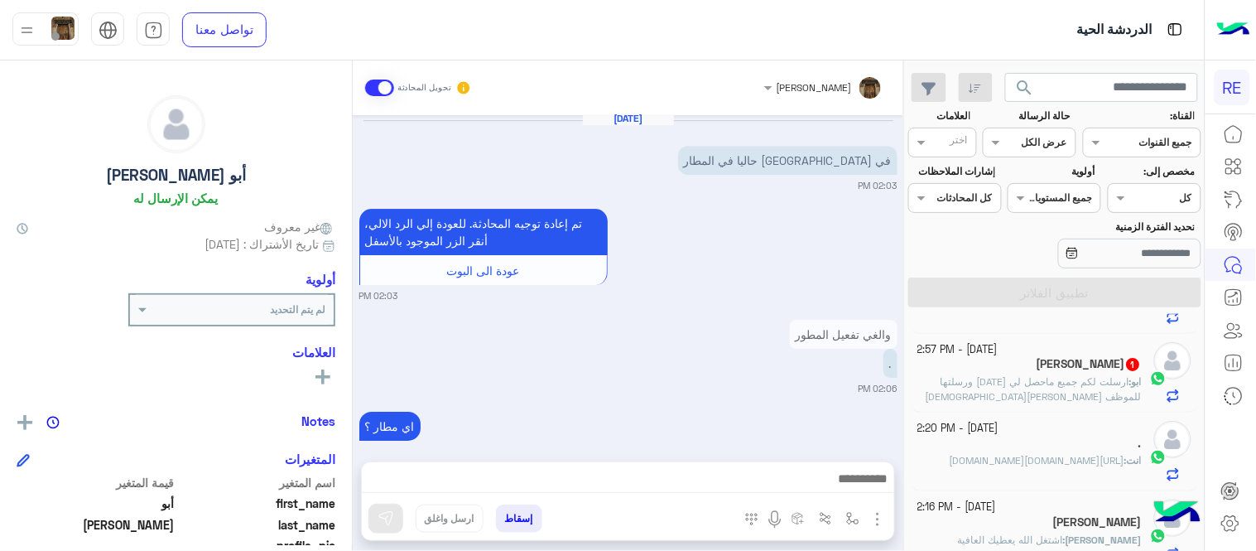
scroll to position [0, 0]
